Goal: Task Accomplishment & Management: Complete application form

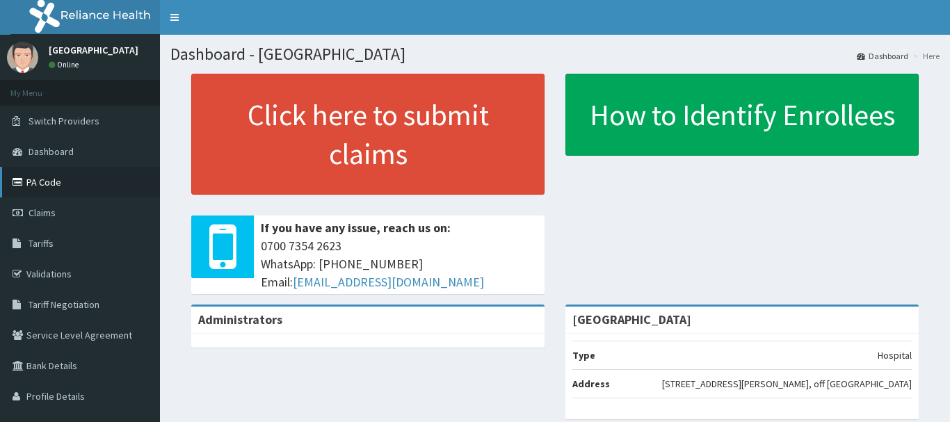
click at [42, 186] on link "PA Code" at bounding box center [80, 182] width 160 height 31
click at [55, 187] on link "PA Code" at bounding box center [80, 182] width 160 height 31
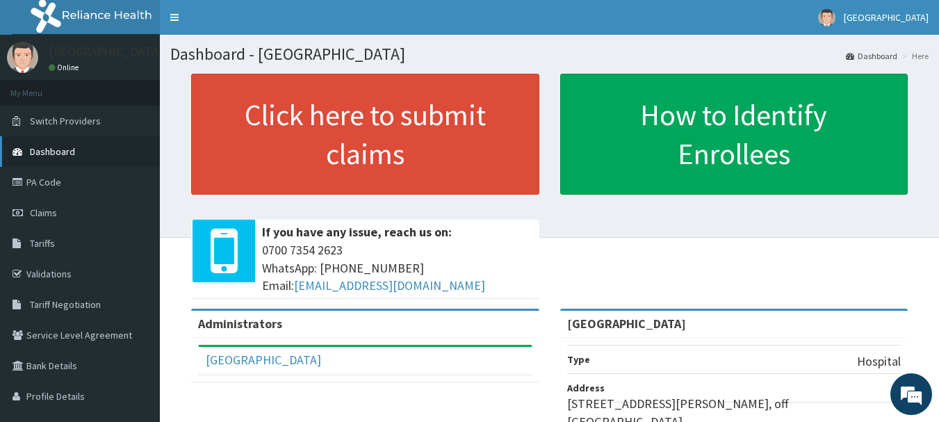
click at [65, 154] on span "Dashboard" at bounding box center [52, 151] width 45 height 13
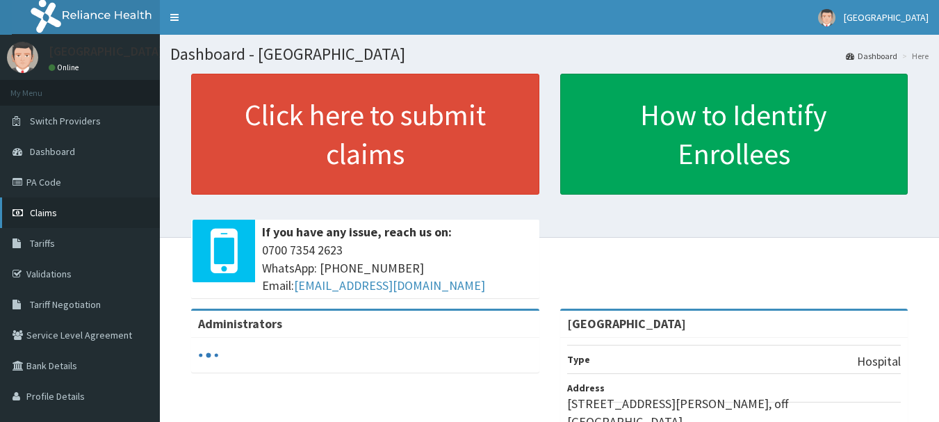
click at [48, 211] on span "Claims" at bounding box center [43, 212] width 27 height 13
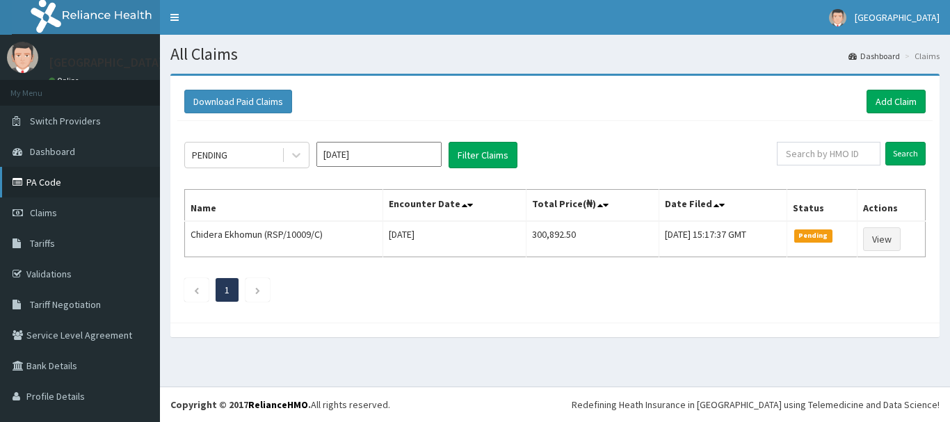
click at [55, 176] on link "PA Code" at bounding box center [80, 182] width 160 height 31
click at [881, 102] on link "Add Claim" at bounding box center [895, 102] width 59 height 24
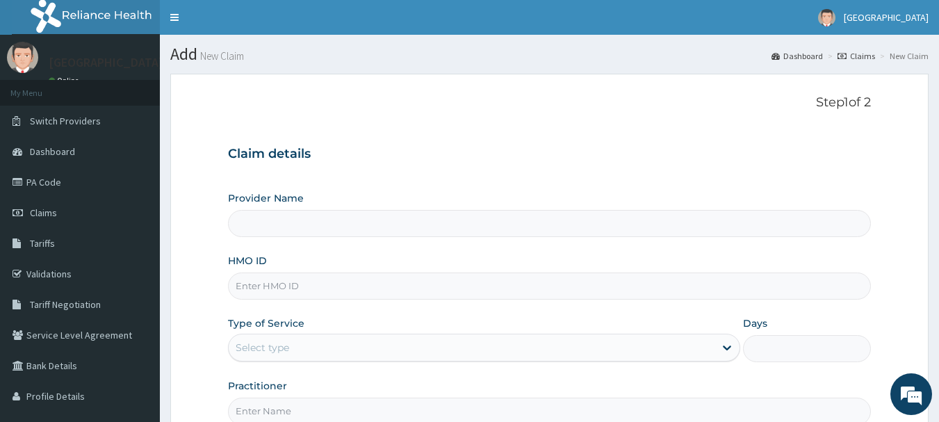
click at [332, 286] on input "HMO ID" at bounding box center [550, 286] width 644 height 27
type input "[GEOGRAPHIC_DATA]"
type input "jin/10087/a"
click at [407, 357] on div "Select type" at bounding box center [472, 348] width 486 height 22
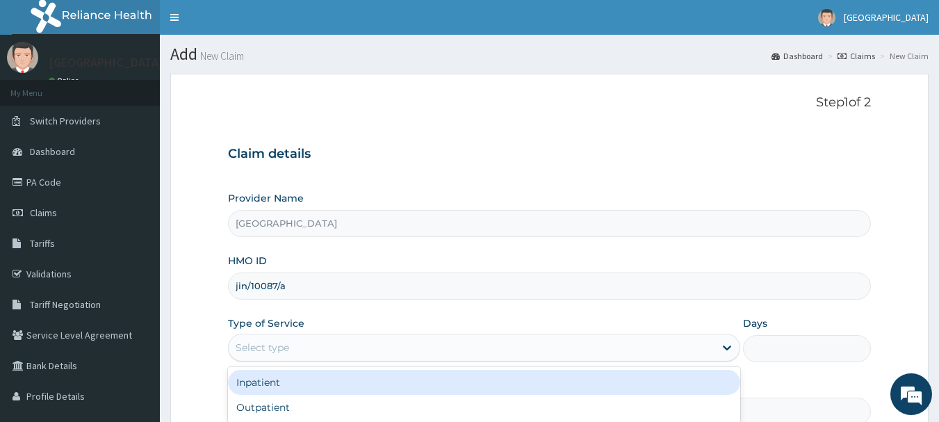
click at [313, 384] on div "Inpatient" at bounding box center [484, 382] width 512 height 25
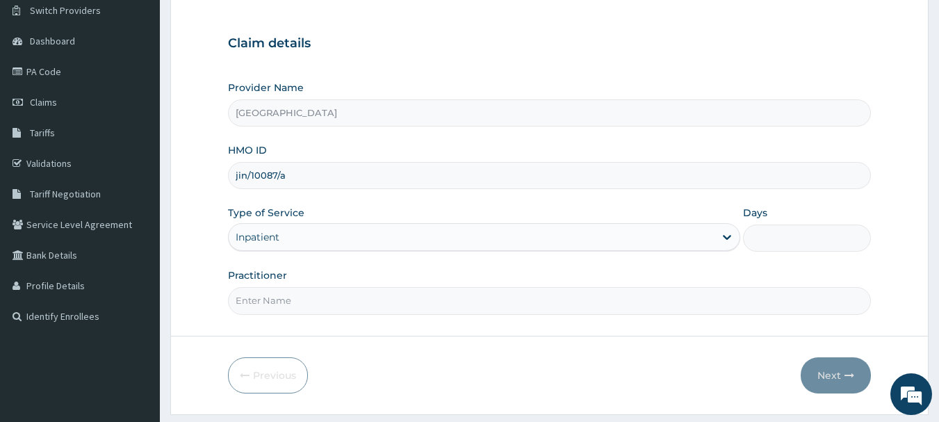
scroll to position [108, 0]
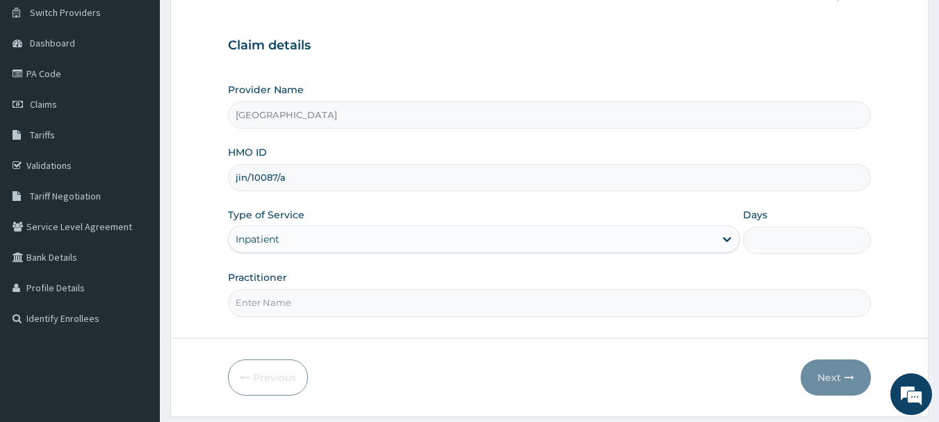
click at [367, 303] on input "Practitioner" at bounding box center [550, 302] width 644 height 27
type input "dr. ola"
click at [780, 239] on input "Days" at bounding box center [807, 240] width 128 height 27
type input "3"
click at [826, 382] on button "Next" at bounding box center [836, 377] width 70 height 36
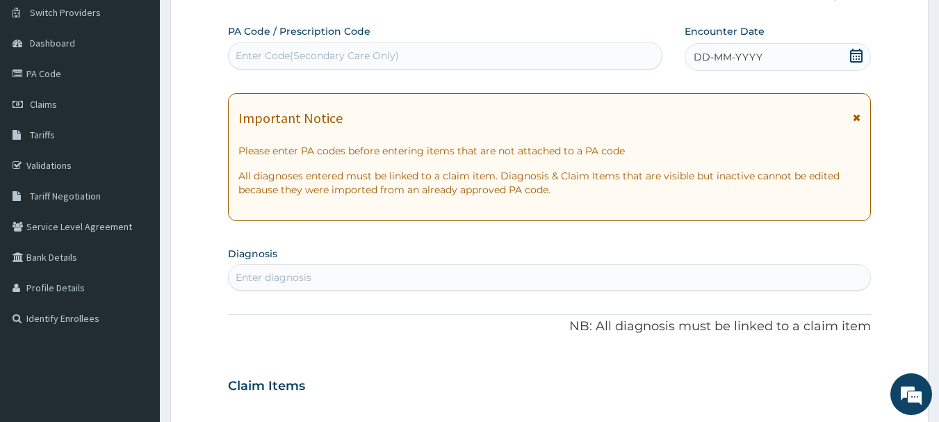
click at [375, 54] on div "Enter Code(Secondary Care Only)" at bounding box center [317, 56] width 163 height 14
paste input "PA/A7F490"
type input "PA/A7F490"
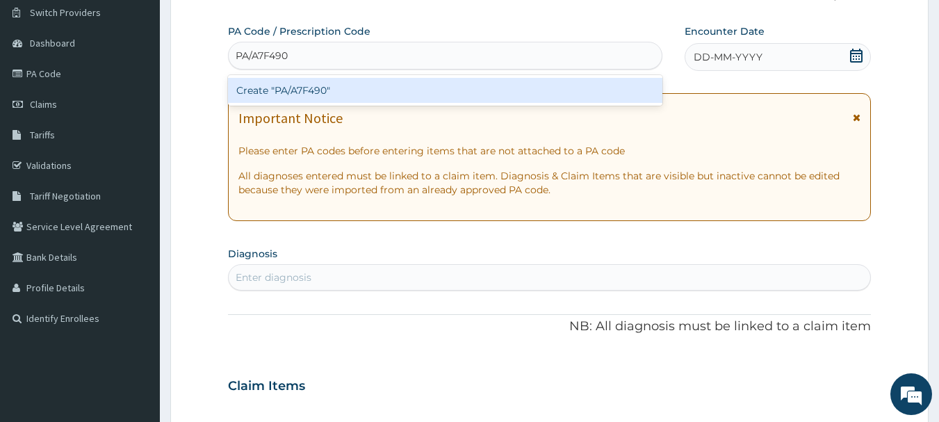
click at [320, 92] on div "Create "PA/A7F490"" at bounding box center [445, 90] width 435 height 25
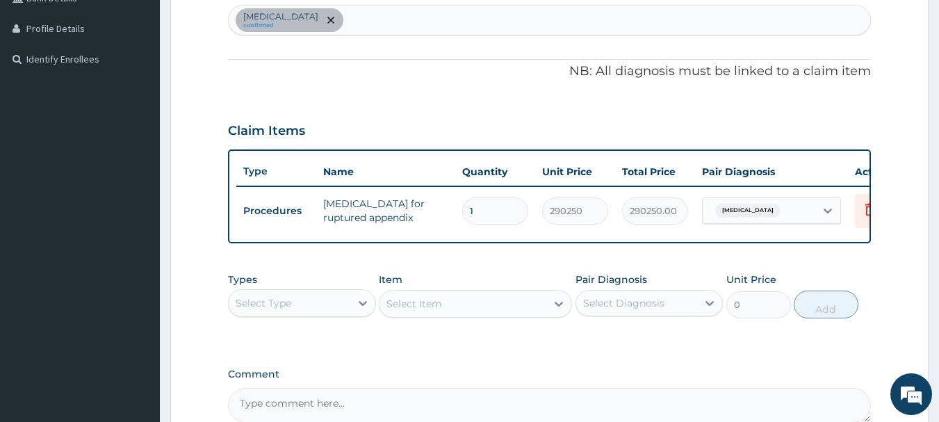
scroll to position [0, 0]
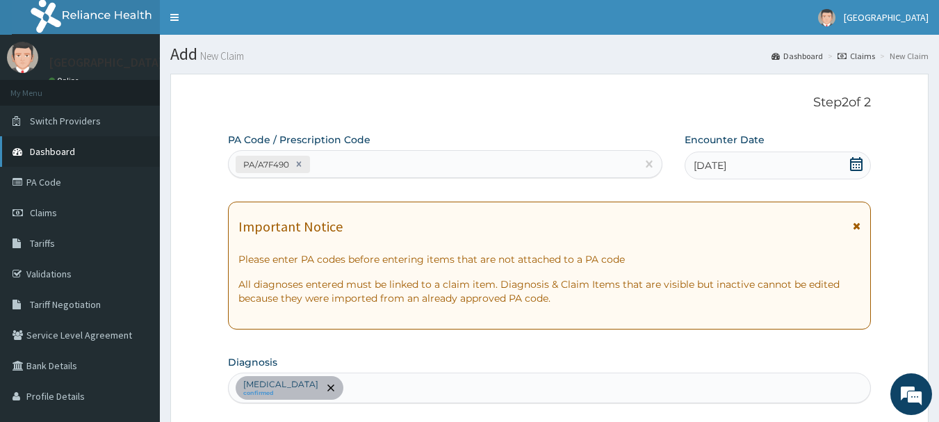
click at [49, 154] on span "Dashboard" at bounding box center [52, 151] width 45 height 13
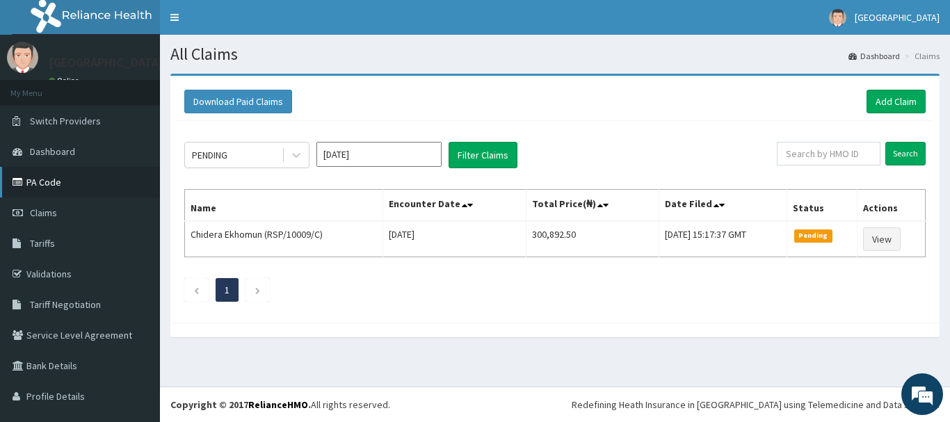
click at [56, 177] on link "PA Code" at bounding box center [80, 182] width 160 height 31
